Goal: Check status: Check status

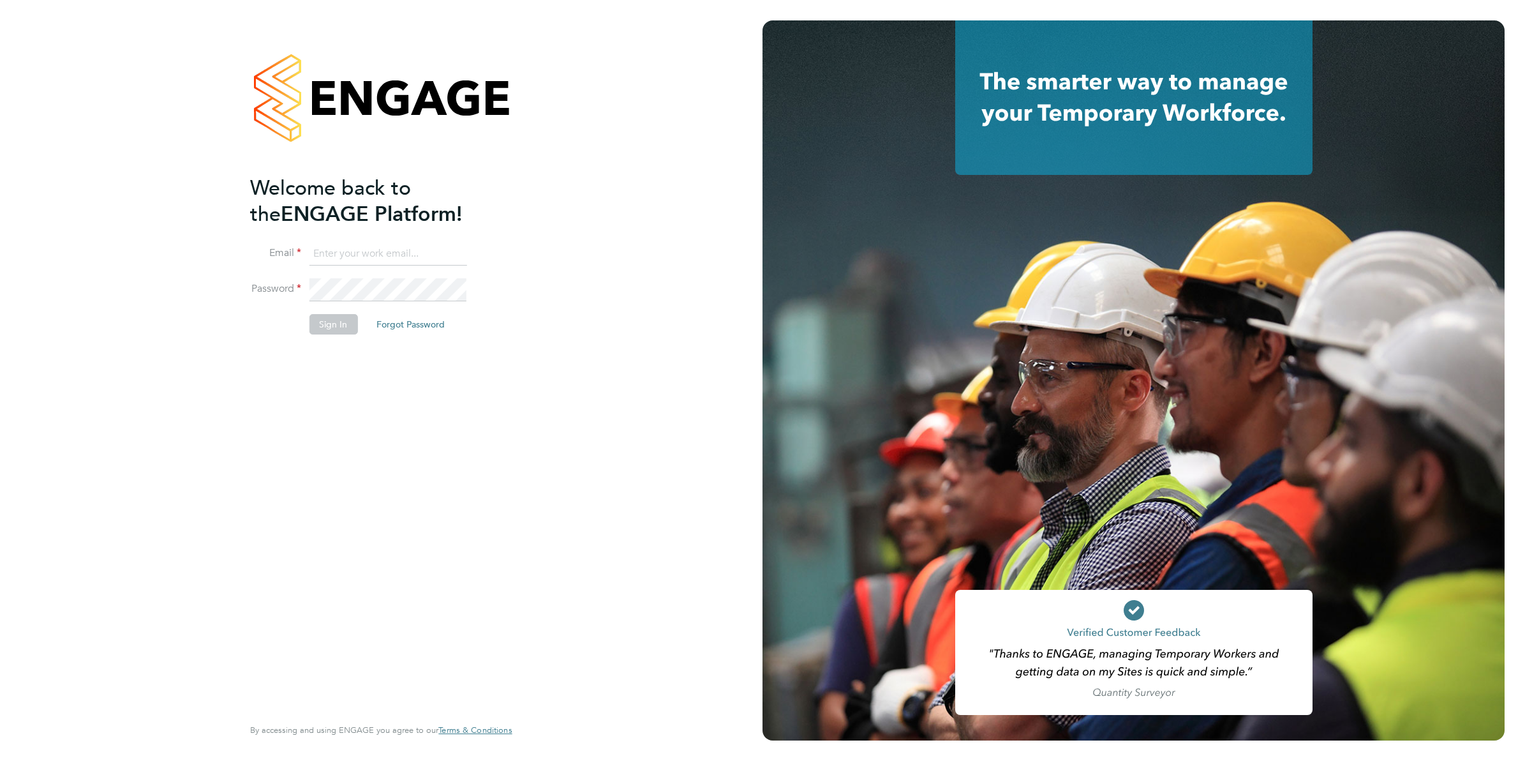
type input "Joanne@f-mead.com"
click at [324, 318] on button "Sign In" at bounding box center [333, 324] width 49 height 20
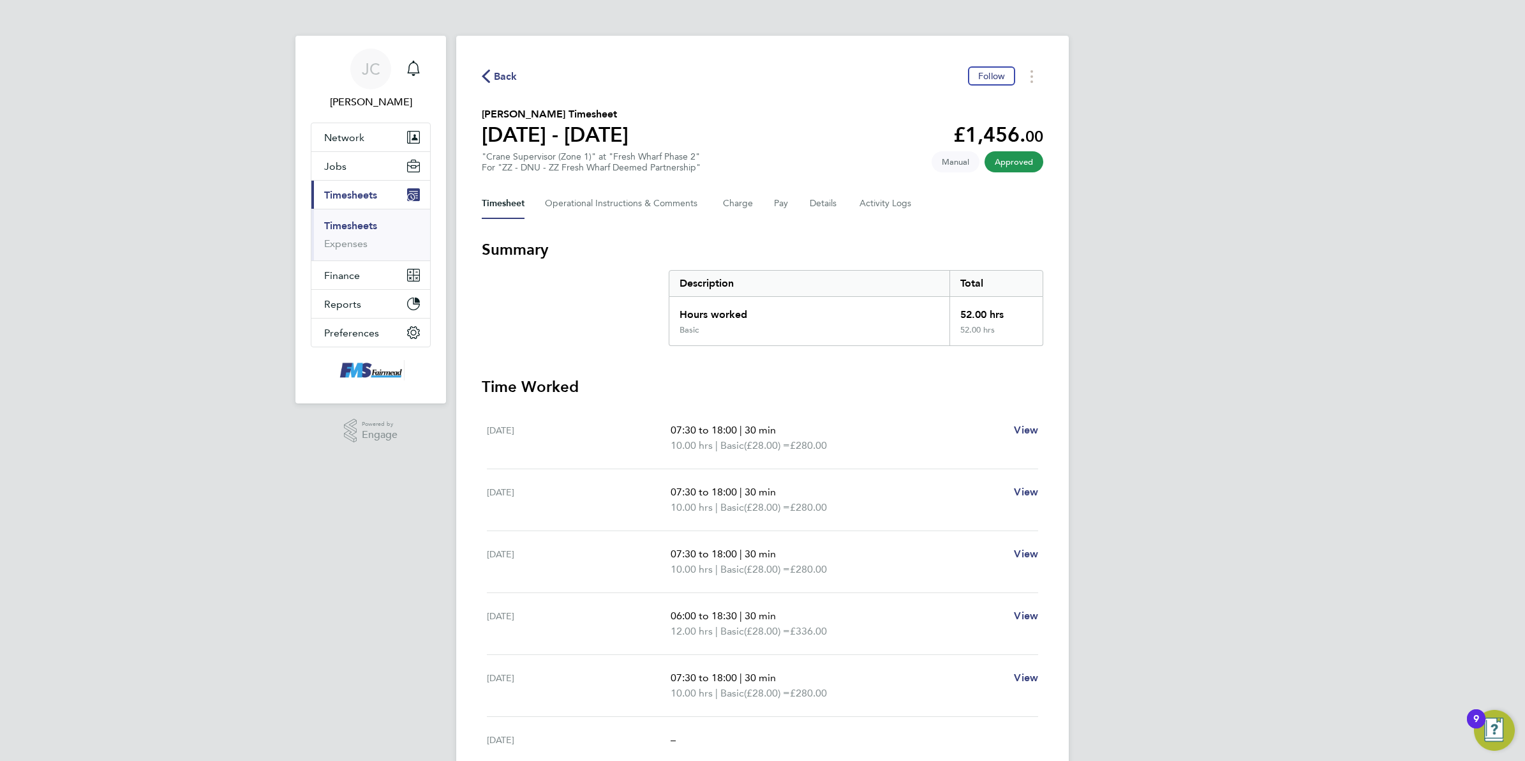
click at [505, 69] on span "Back" at bounding box center [506, 76] width 24 height 15
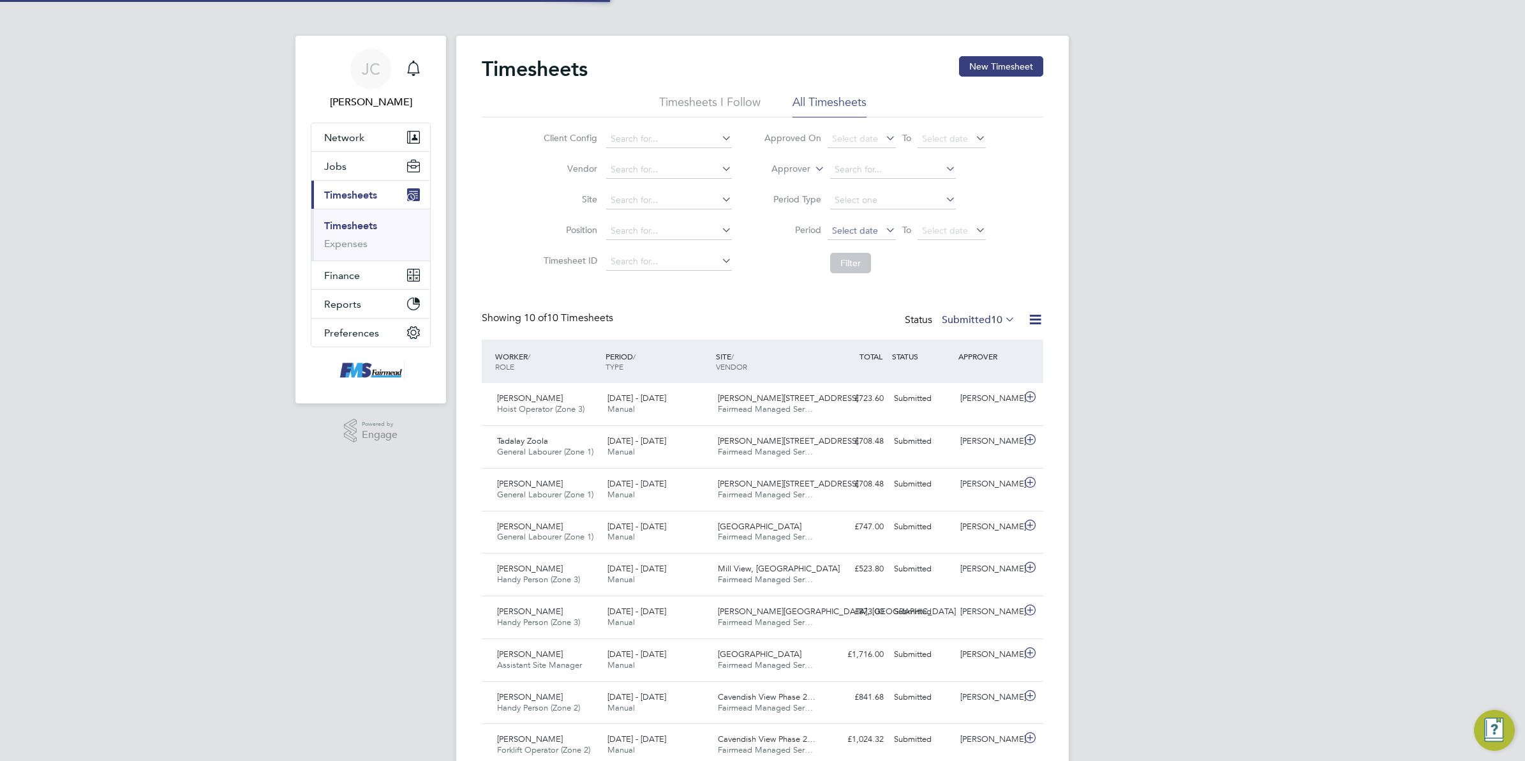
click at [857, 227] on span "Select date" at bounding box center [855, 230] width 46 height 11
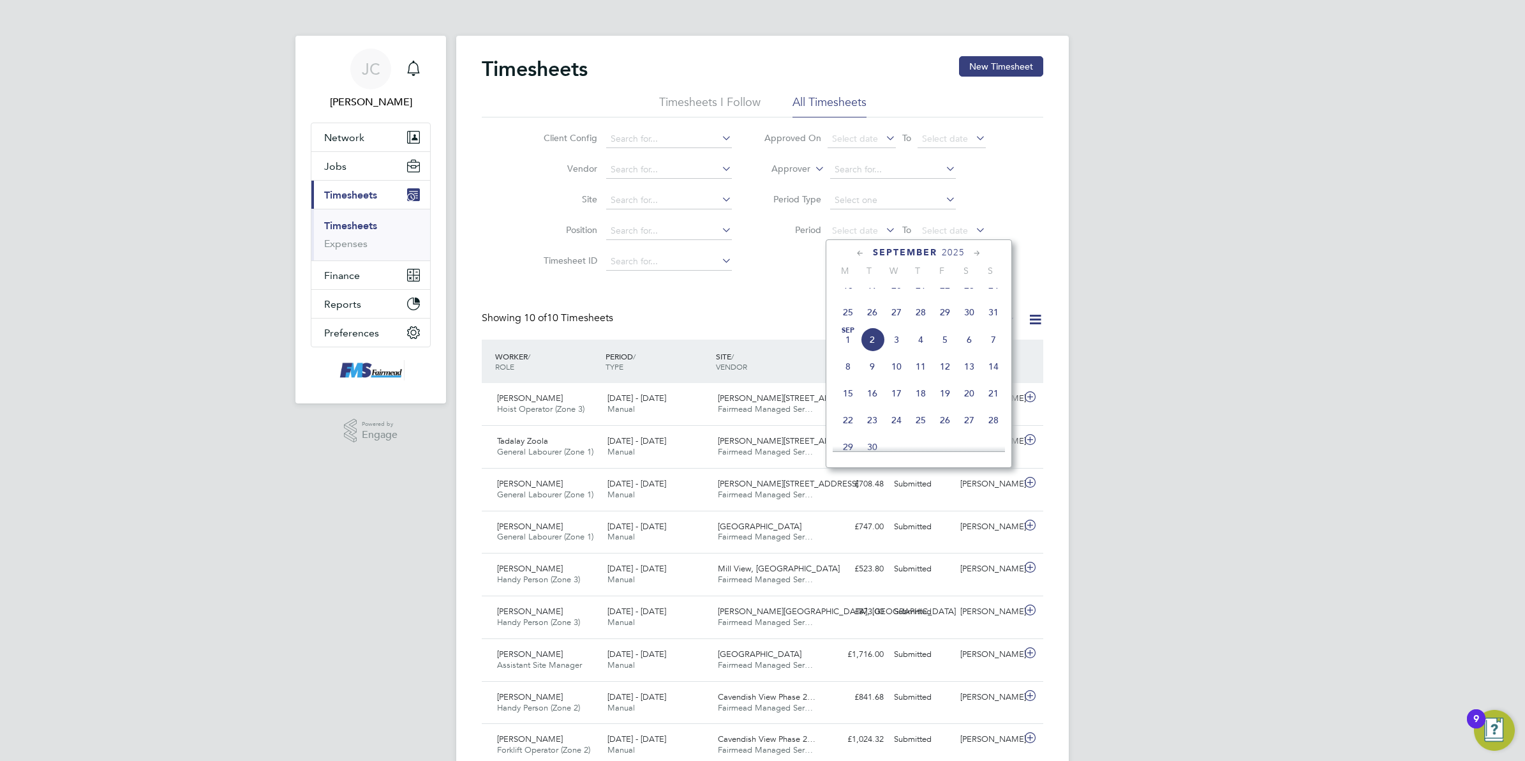
click at [842, 323] on span "25" at bounding box center [848, 312] width 24 height 24
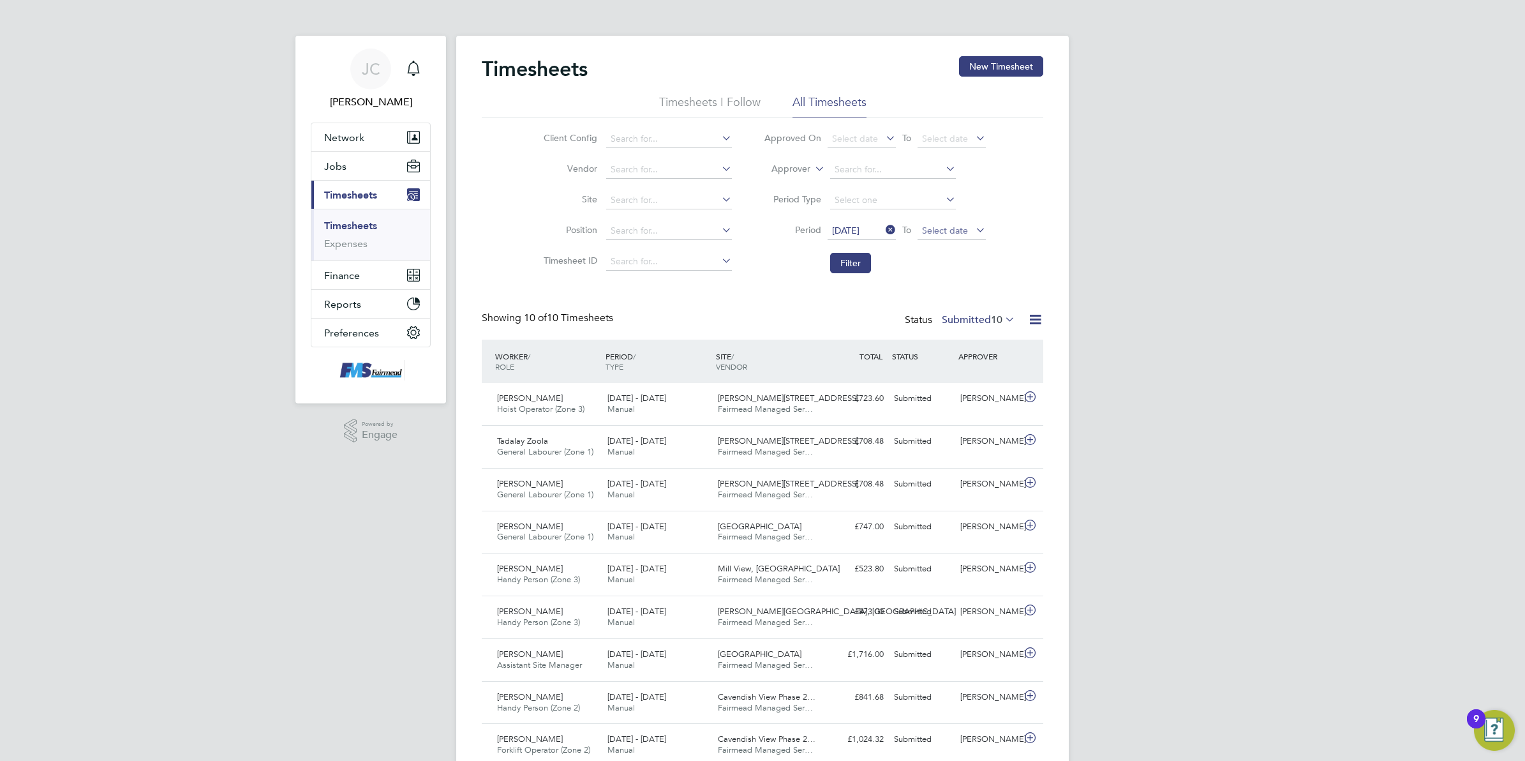
click at [945, 228] on span "Select date" at bounding box center [945, 230] width 46 height 11
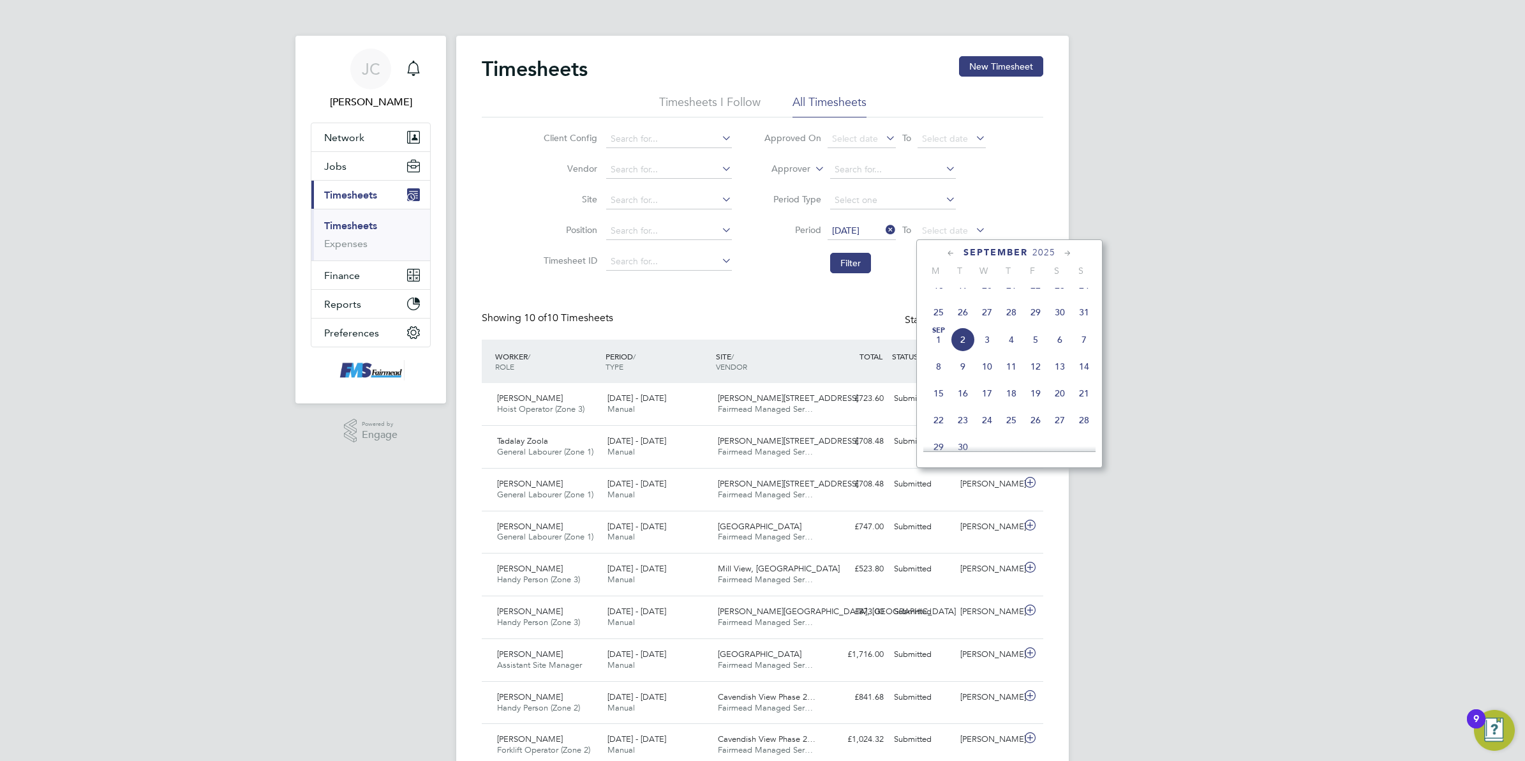
click at [1088, 320] on span "31" at bounding box center [1084, 312] width 24 height 24
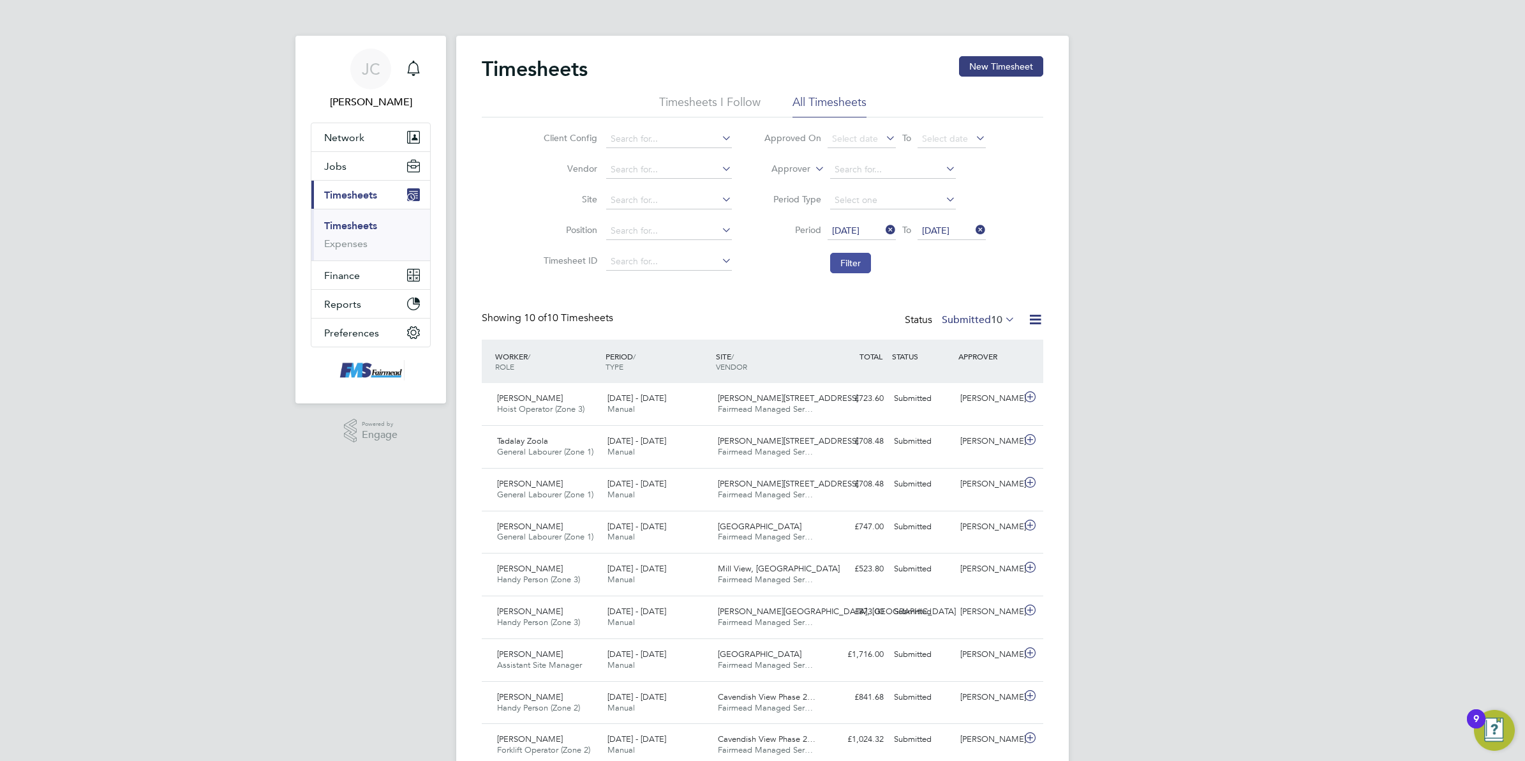
click at [857, 262] on button "Filter" at bounding box center [850, 263] width 41 height 20
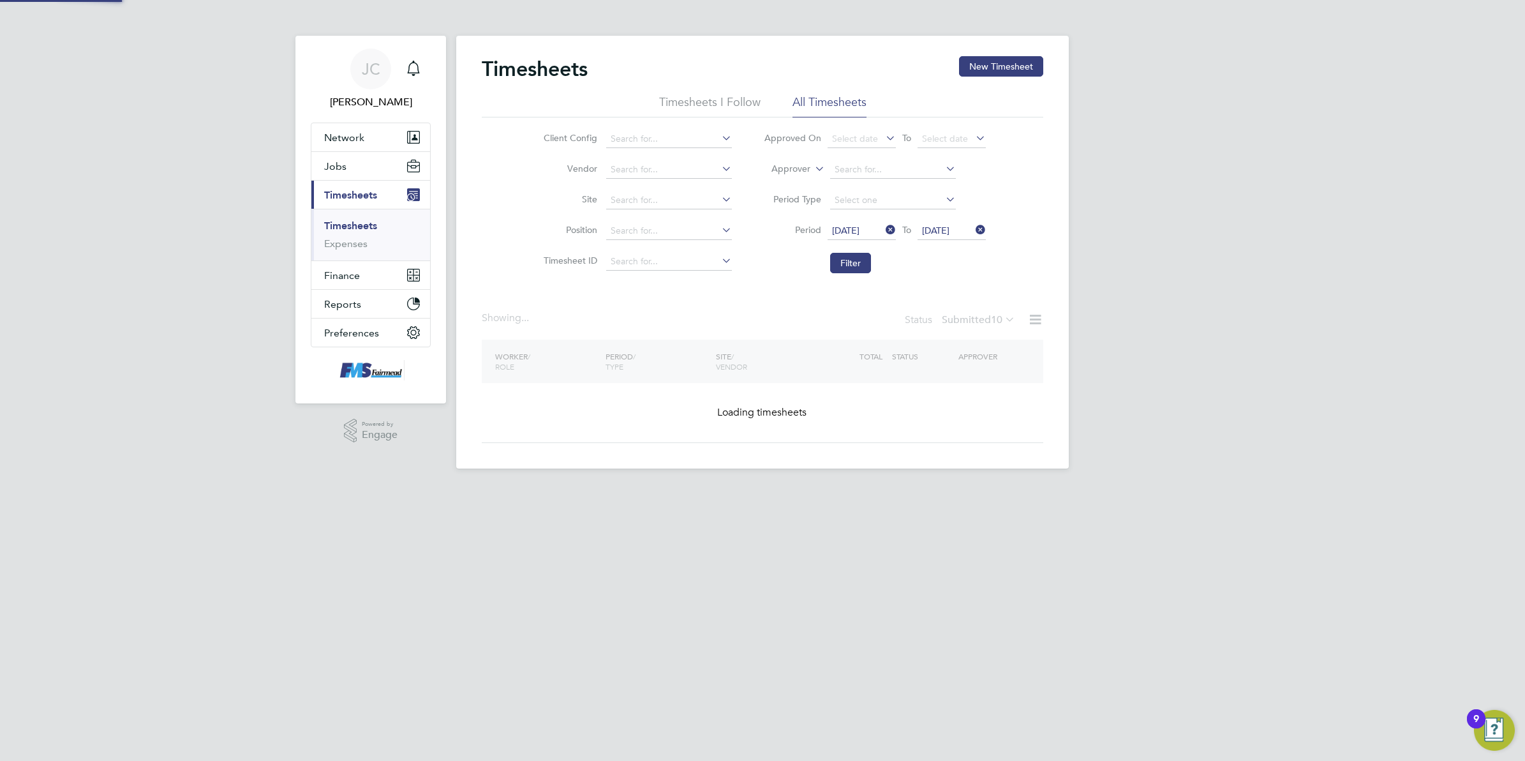
click at [1232, 280] on div "[PERSON_NAME] Notifications Applications: Network Team Members Businesses Sites…" at bounding box center [762, 244] width 1525 height 489
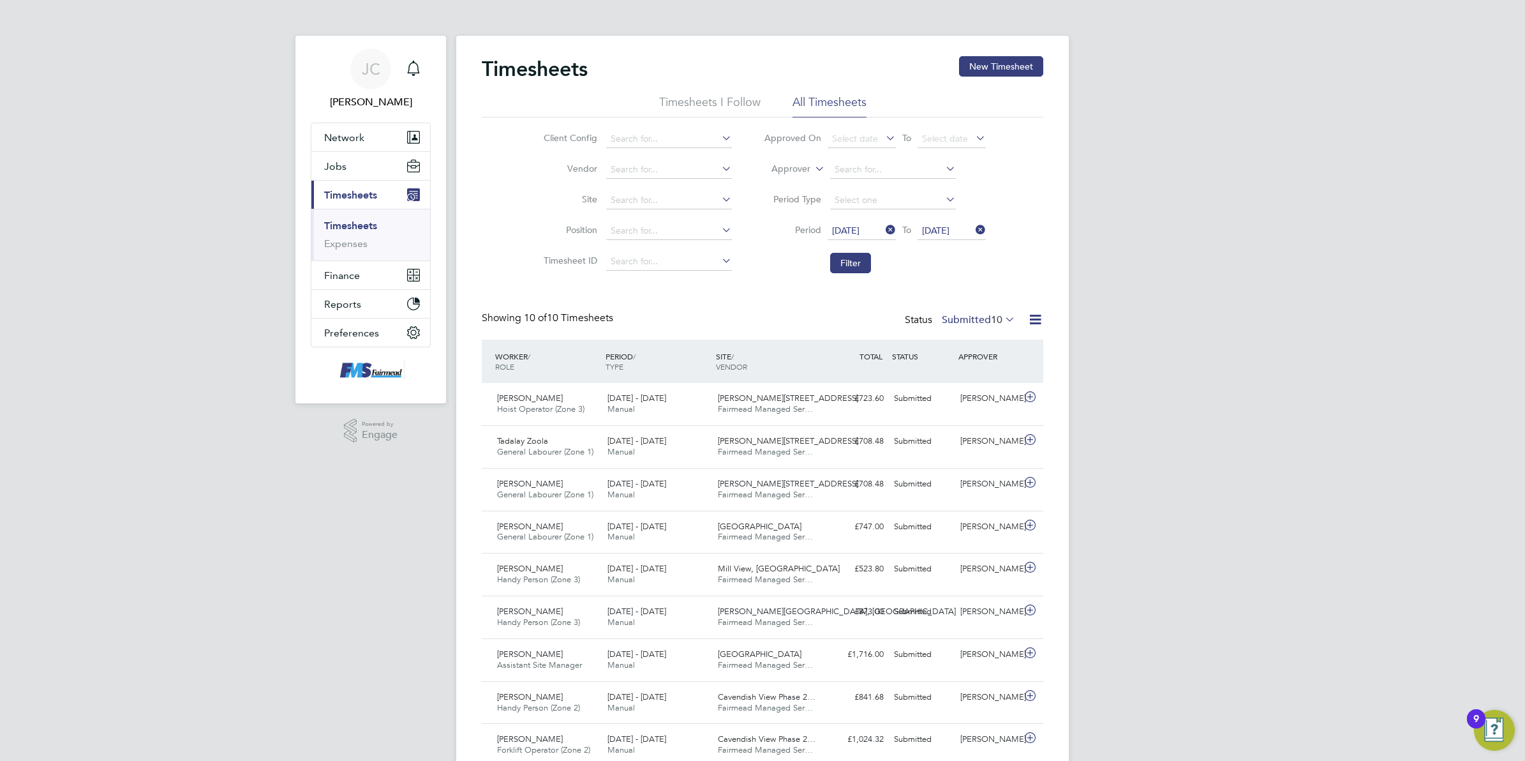
click at [954, 323] on label "Submitted 10" at bounding box center [978, 319] width 73 height 13
click at [987, 394] on li "Approved" at bounding box center [972, 397] width 59 height 18
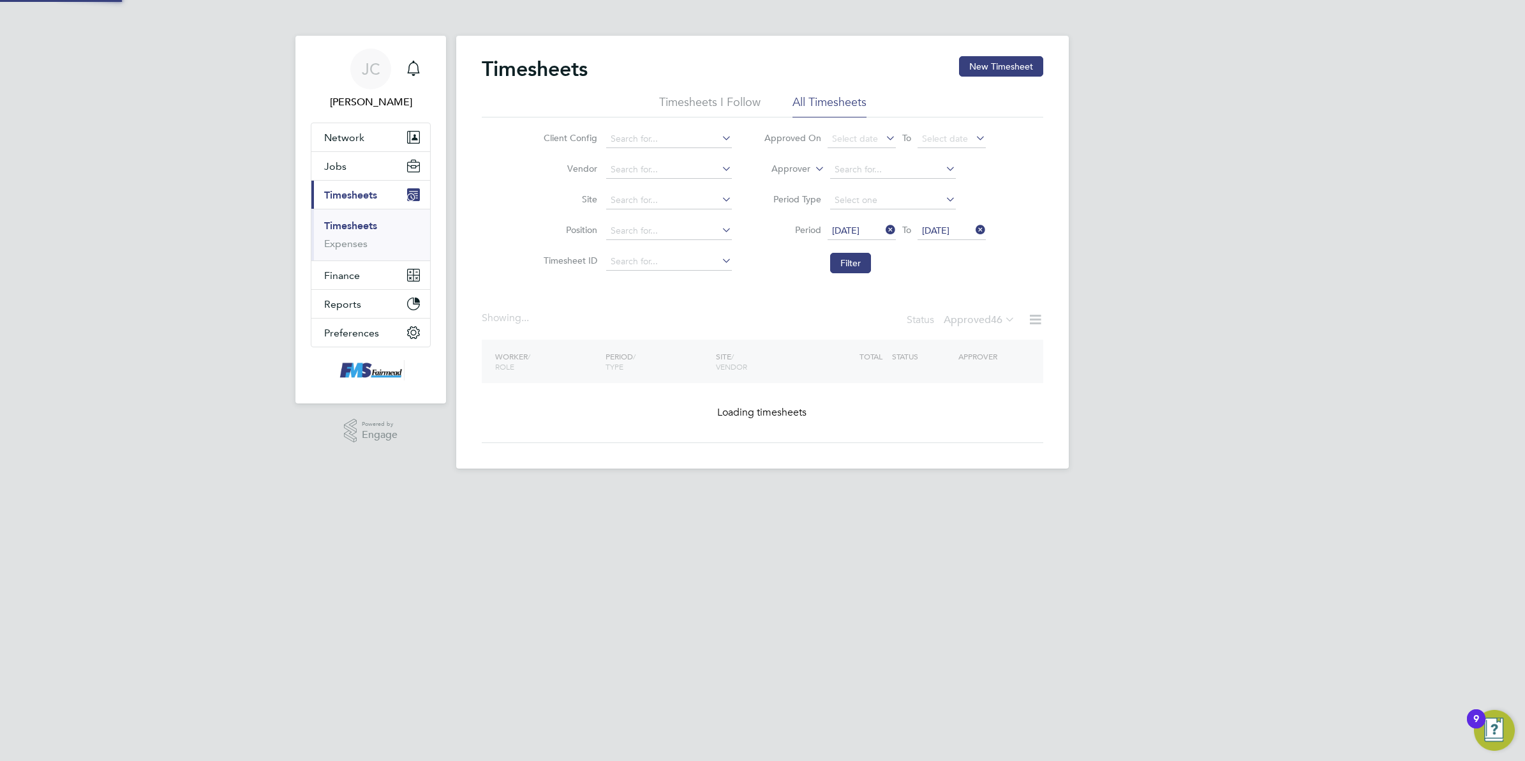
click at [1120, 336] on div "[PERSON_NAME] Notifications Applications: Network Team Members Businesses Sites…" at bounding box center [762, 244] width 1525 height 489
